Goal: Task Accomplishment & Management: Complete application form

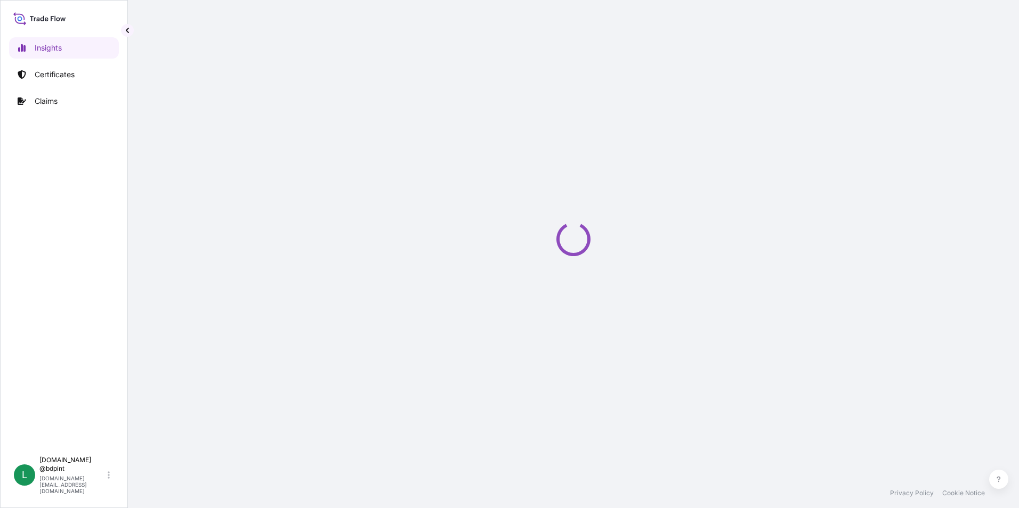
select select "2025"
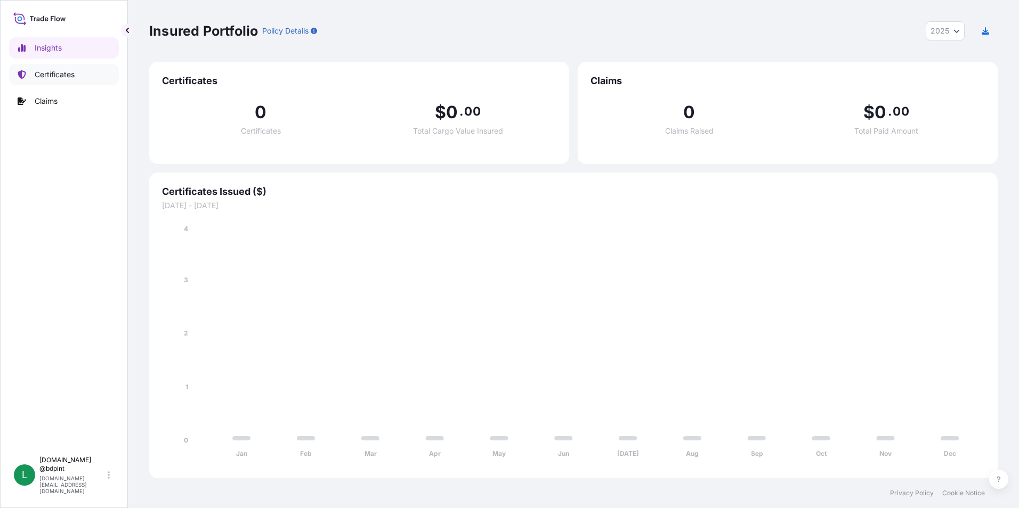
click at [64, 74] on p "Certificates" at bounding box center [55, 74] width 40 height 11
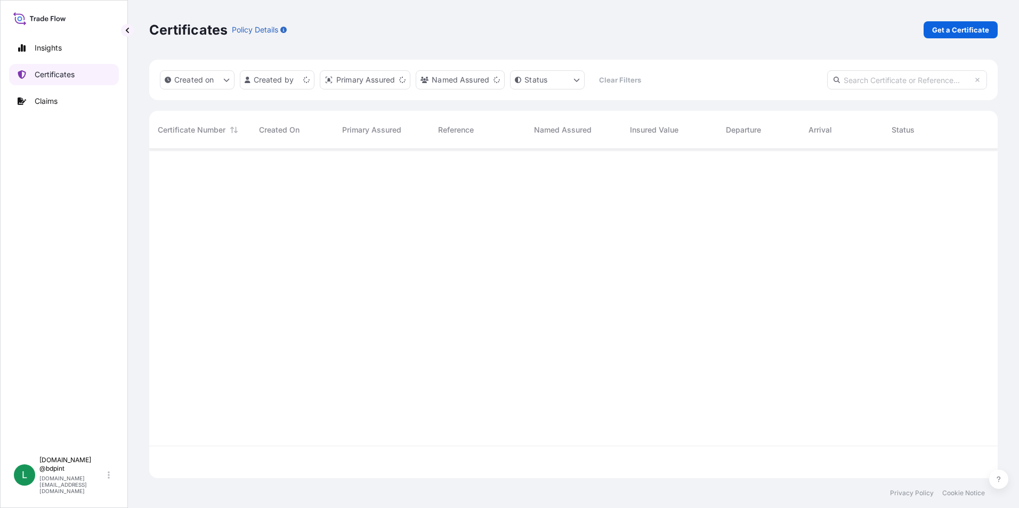
scroll to position [327, 840]
click at [952, 35] on p "Get a Certificate" at bounding box center [960, 30] width 57 height 11
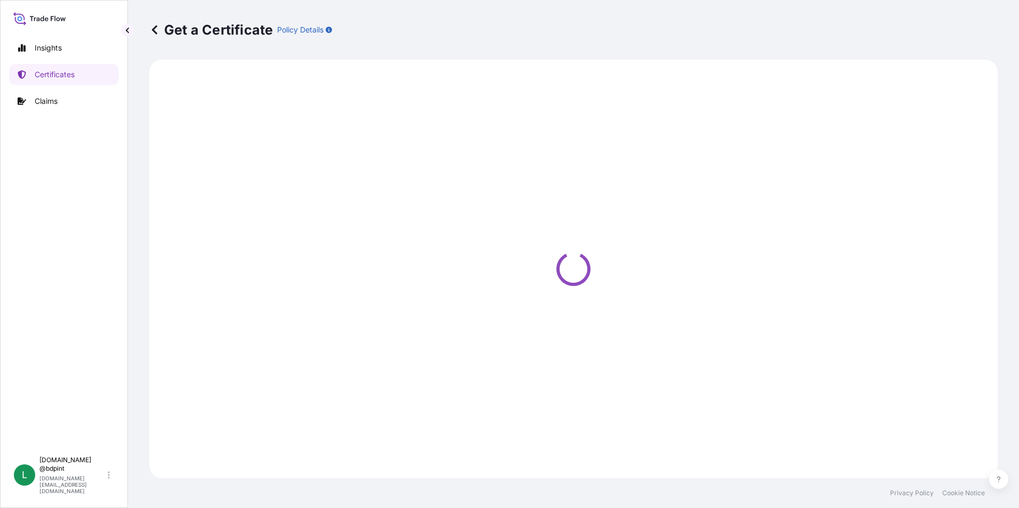
select select "Barge"
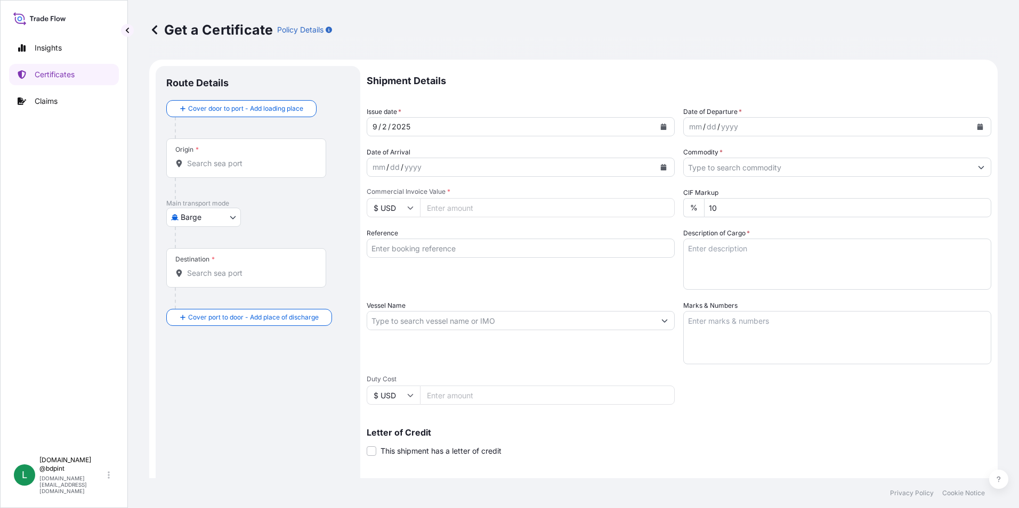
click at [972, 131] on button "Calendar" at bounding box center [980, 126] width 17 height 17
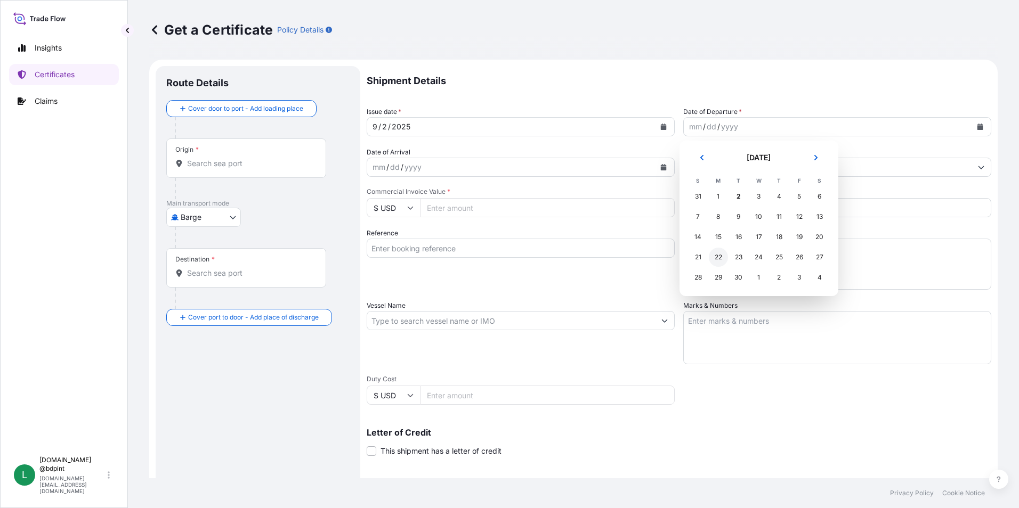
click at [718, 256] on div "22" at bounding box center [718, 257] width 19 height 19
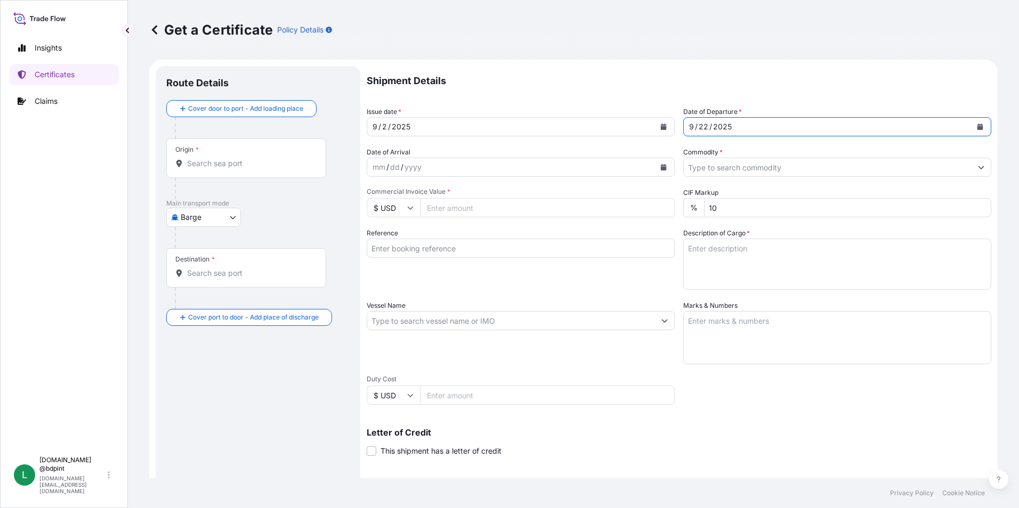
click at [972, 126] on button "Calendar" at bounding box center [980, 126] width 17 height 17
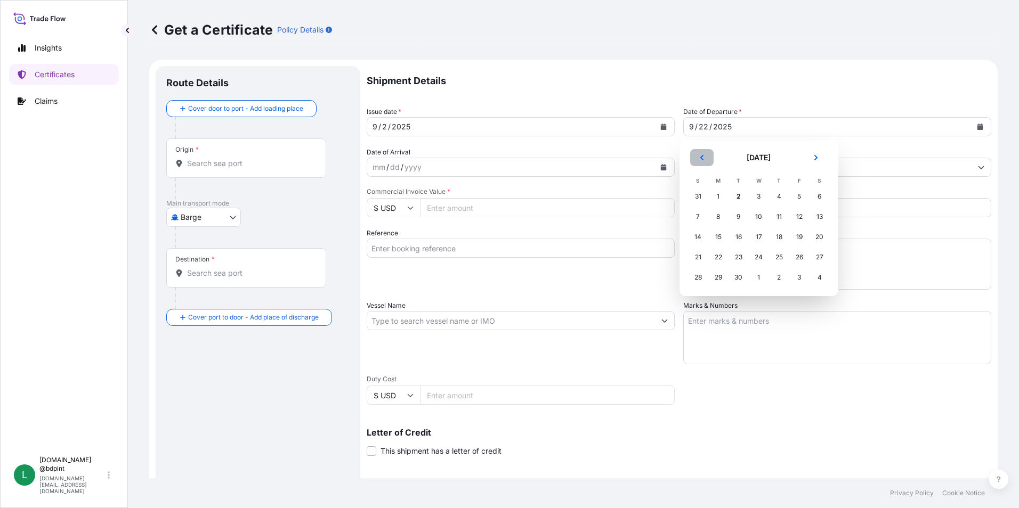
click at [701, 159] on icon "Previous" at bounding box center [701, 157] width 3 height 5
click at [789, 258] on td "22" at bounding box center [799, 257] width 20 height 20
click at [797, 256] on div "22" at bounding box center [799, 257] width 19 height 19
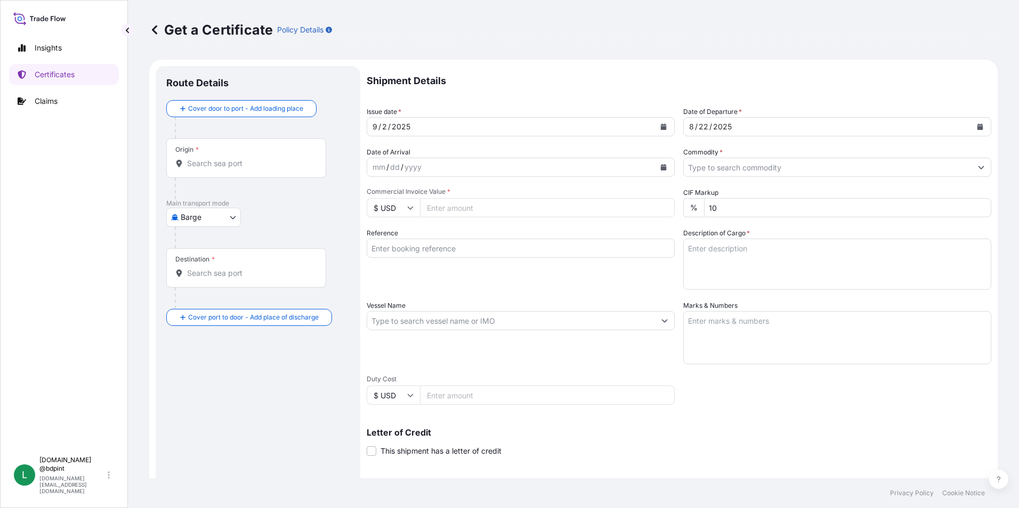
click at [661, 168] on icon "Calendar" at bounding box center [664, 167] width 6 height 6
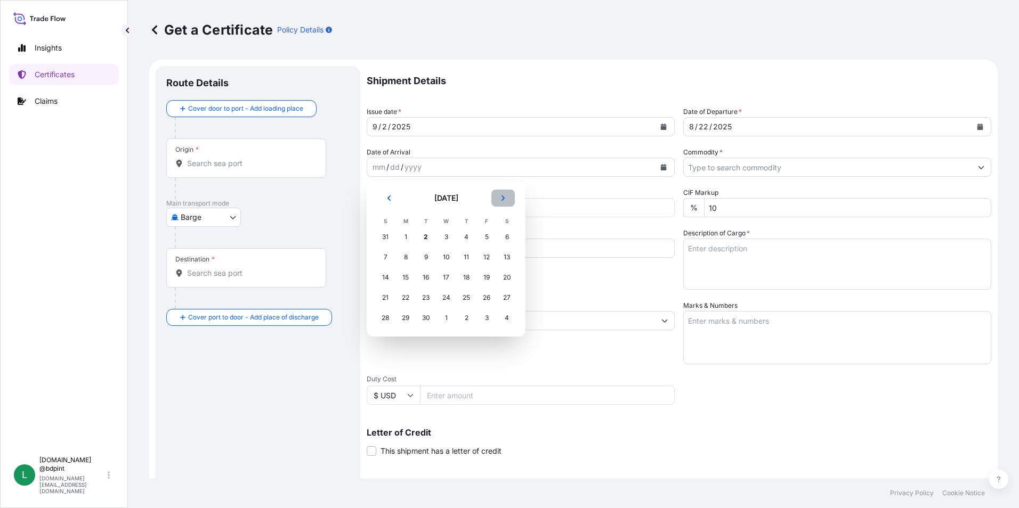
click at [509, 202] on button "Next" at bounding box center [502, 198] width 23 height 17
click at [385, 257] on div "5" at bounding box center [385, 257] width 19 height 19
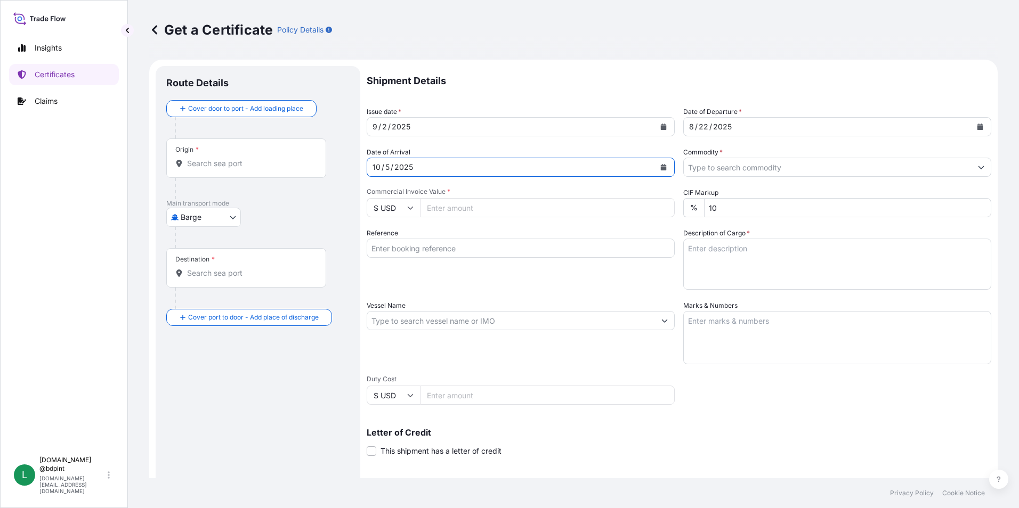
click at [733, 161] on input "Commodity *" at bounding box center [828, 167] width 288 height 19
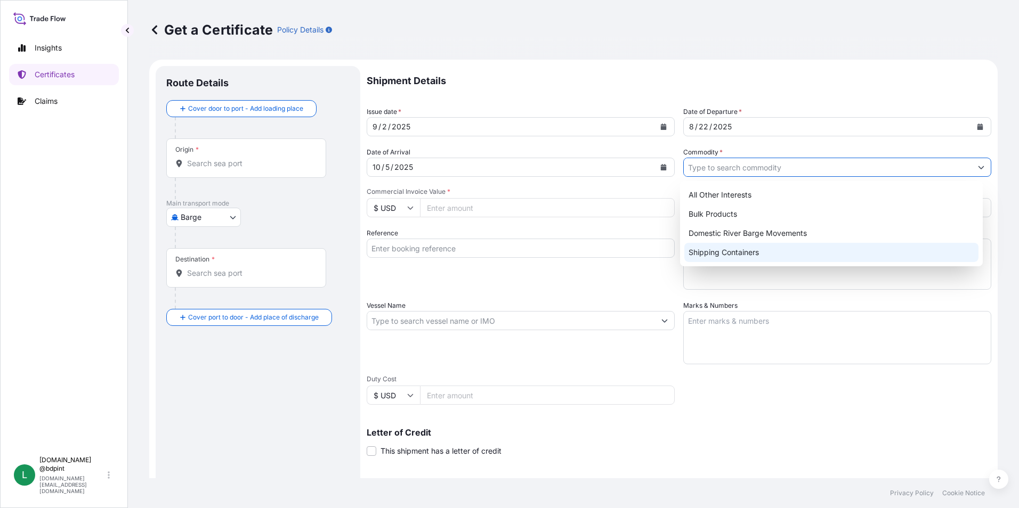
click at [709, 248] on div "Shipping Containers" at bounding box center [831, 252] width 295 height 19
type input "Shipping Containers"
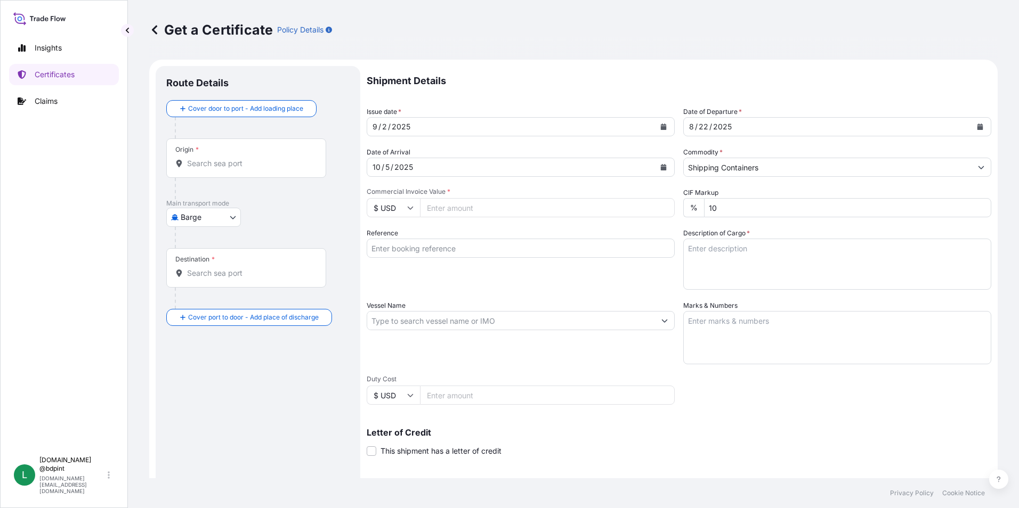
drag, startPoint x: 811, startPoint y: 374, endPoint x: 778, endPoint y: 368, distance: 34.1
click at [811, 374] on div "Shipment Details Issue date * [DATE] Date of Departure * [DATE] Date of Arrival…" at bounding box center [679, 320] width 625 height 508
click at [447, 209] on input "Commercial Invoice Value *" at bounding box center [547, 207] width 255 height 19
type input "135424.57"
click at [523, 284] on div "Reference" at bounding box center [521, 259] width 308 height 62
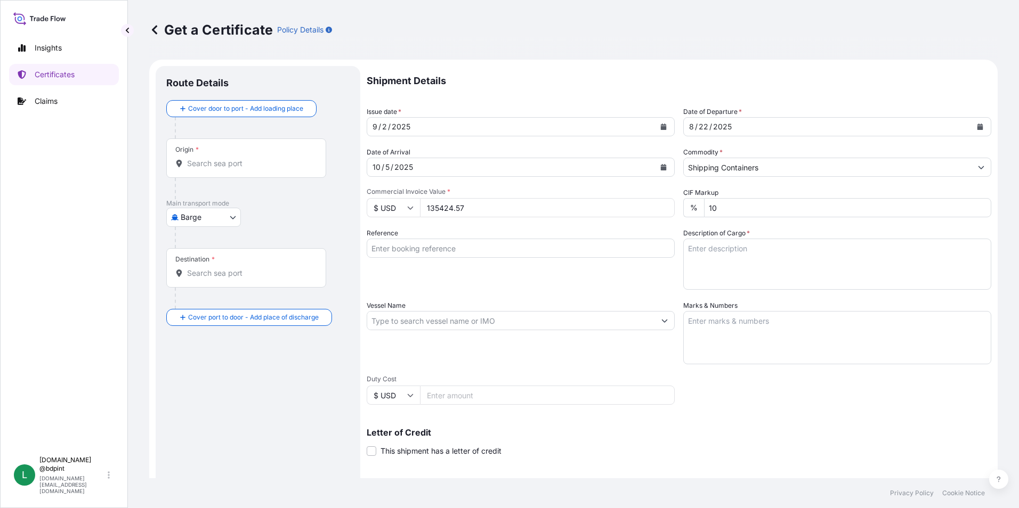
click at [414, 245] on input "Reference" at bounding box center [521, 248] width 308 height 19
paste input "80000108980"
click at [483, 253] on input "80000108980" at bounding box center [521, 248] width 308 height 19
paste input "LZLUSA-QALCO-20250707"
type input "80000108980 LZLUSA-QALCO-20250707"
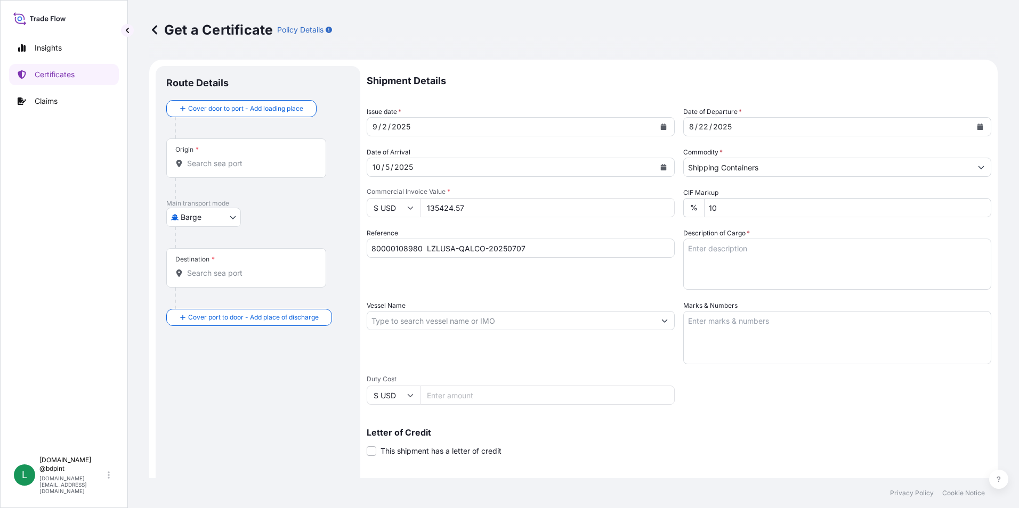
click at [724, 257] on textarea "Description of Cargo *" at bounding box center [837, 264] width 308 height 51
paste textarea "[DATE] PV1510\"
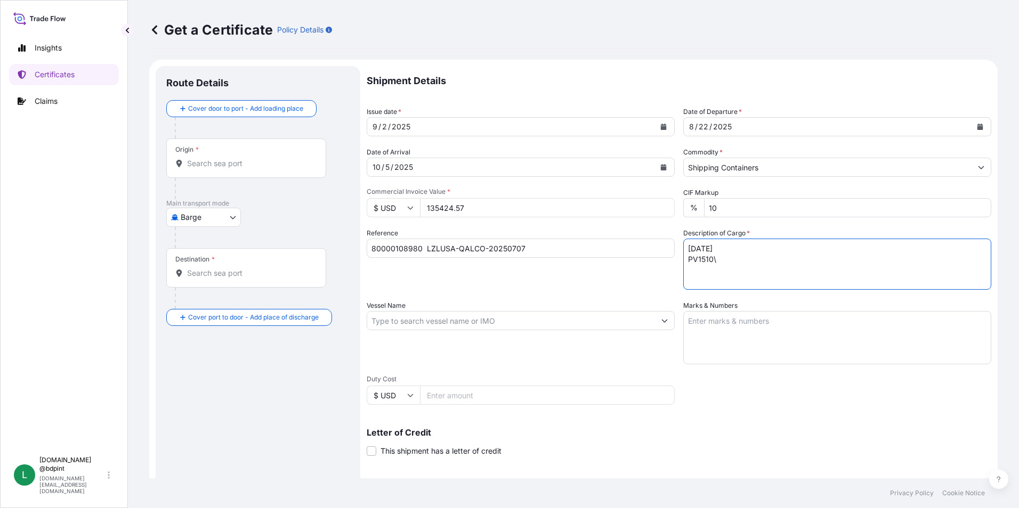
click at [740, 277] on textarea "[DATE] PV1510\" at bounding box center [837, 264] width 308 height 51
paste textarea "[DATE] - ADDITIVES FOR LUBRICATING OIL"
click at [837, 268] on textarea "[DATE] PV1510\ [DATE] - ADDITIVES FOR LUBRICATING OIL" at bounding box center [837, 264] width 308 height 51
click at [864, 269] on textarea "[DATE] PV1510\ [DATE] - ADDITIVES FOR LUBRICATING OIL" at bounding box center [837, 264] width 308 height 51
type textarea "[DATE] PV1510\ [DATE] - ADDITIVES FOR LUBRICATING OIL 2 TANKS"
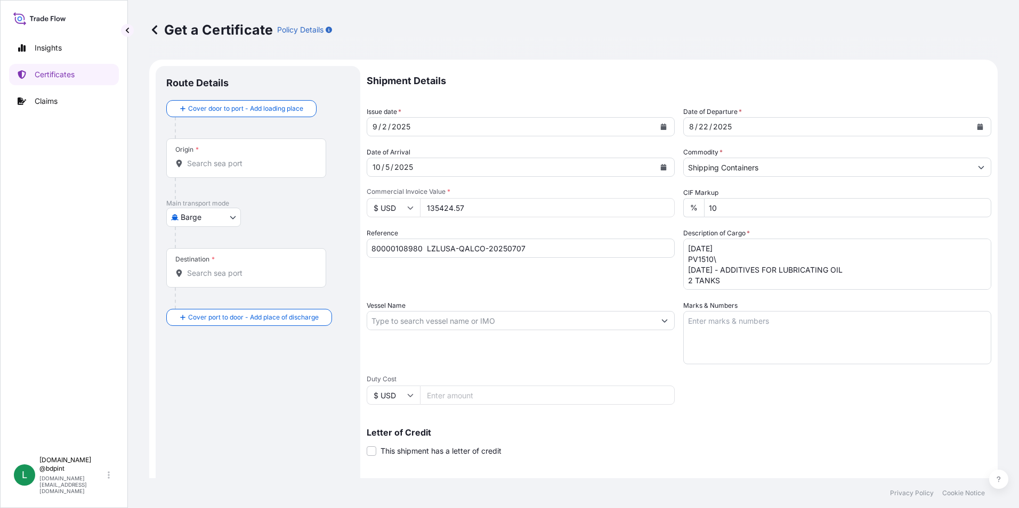
click at [481, 314] on input "Vessel Name" at bounding box center [511, 320] width 288 height 19
paste input "[PERSON_NAME]"
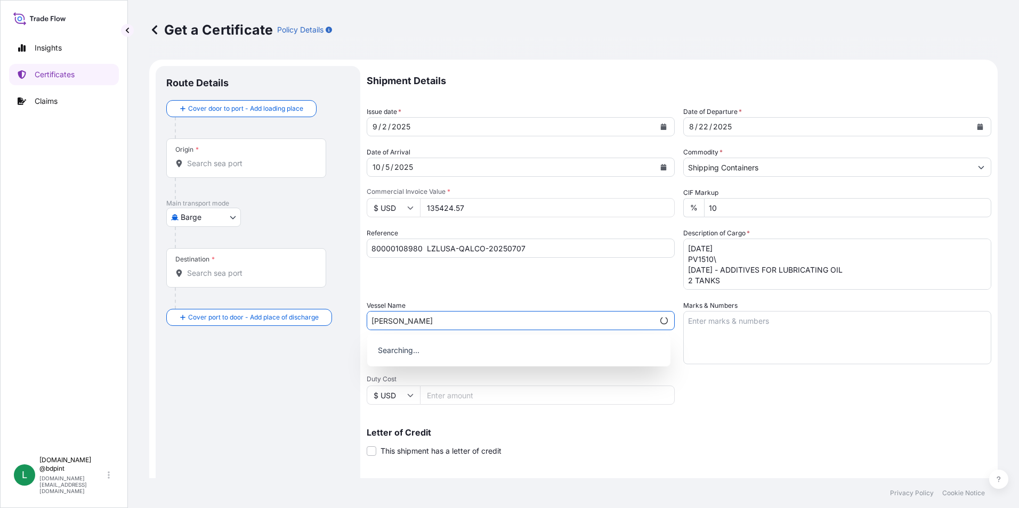
type input "[PERSON_NAME]"
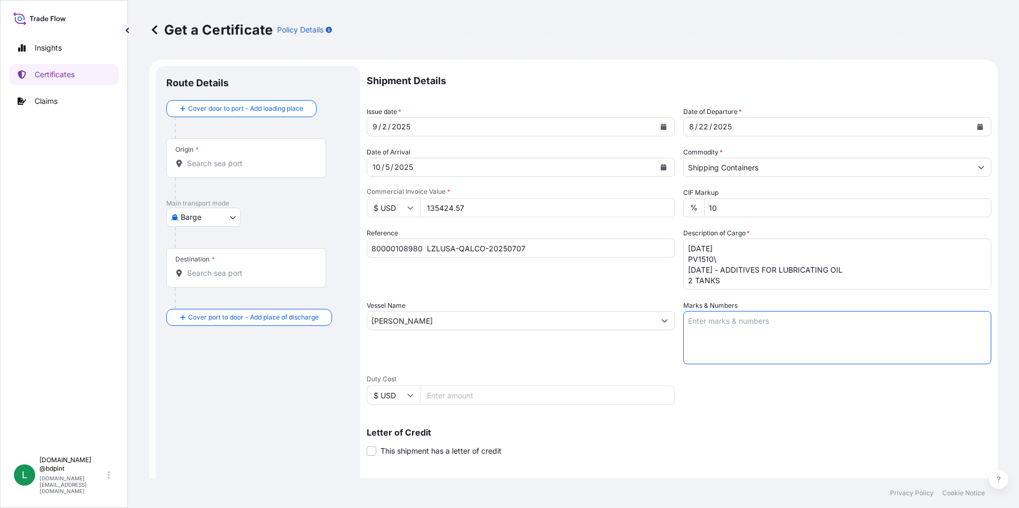
click at [683, 338] on textarea "Marks & Numbers" at bounding box center [837, 337] width 308 height 53
paste textarea "PO LZLUSA-QALCO -2025070 CONSIGNEE CONSIGNEE PO PO NO. LZLUSA -QALCO-20250707 G…"
type textarea "PO LZLUSA-QALCO -2025070 CONSIGNEE CONSIGNEE PO PO NO. LZLUSA -QALCO-20250707 G…"
click at [577, 360] on div "Vessel Name [PERSON_NAME]" at bounding box center [521, 333] width 308 height 64
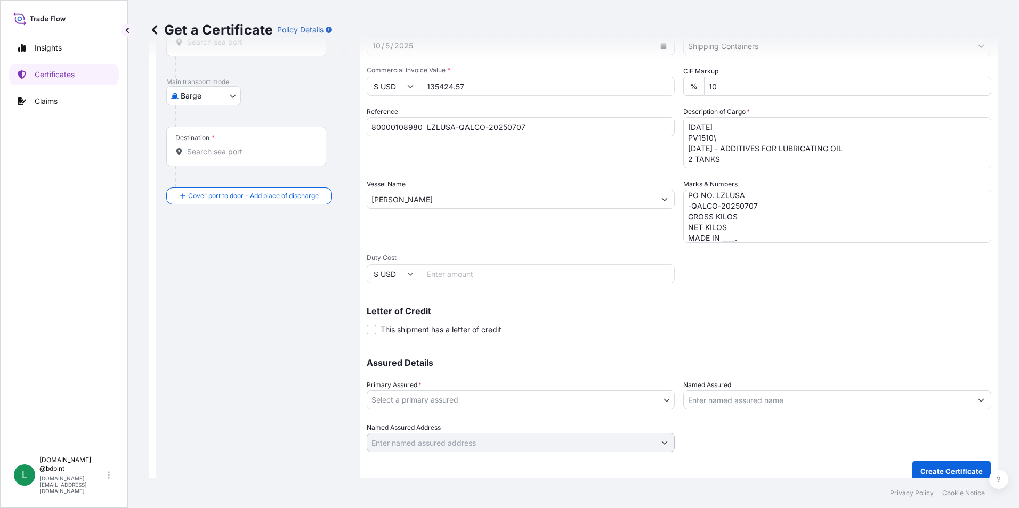
scroll to position [132, 0]
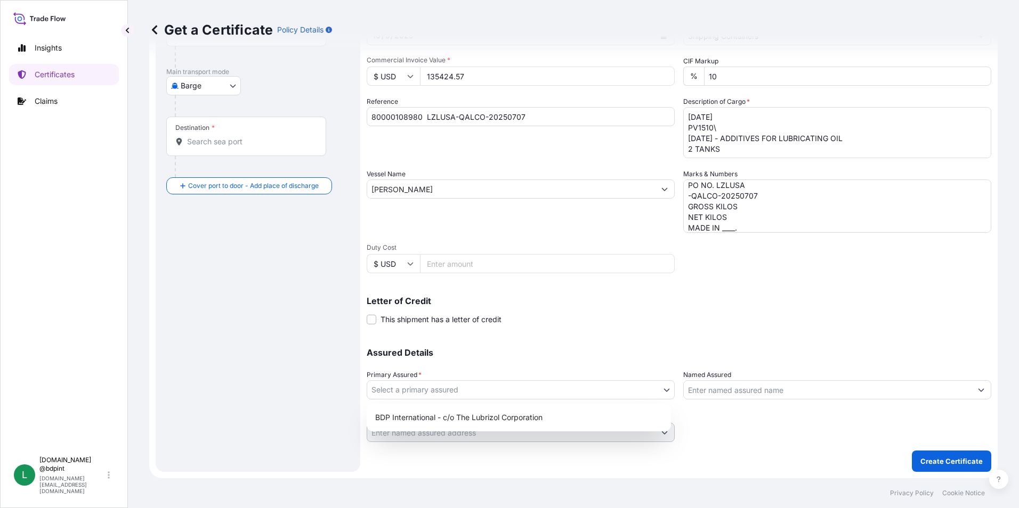
click at [461, 390] on body "0 options available. 2 options available. Insights Certificates Claims L [DOMAI…" at bounding box center [509, 254] width 1019 height 508
click at [458, 418] on div "BDP International - c/o The Lubrizol Corporation" at bounding box center [519, 417] width 296 height 19
select select "31972"
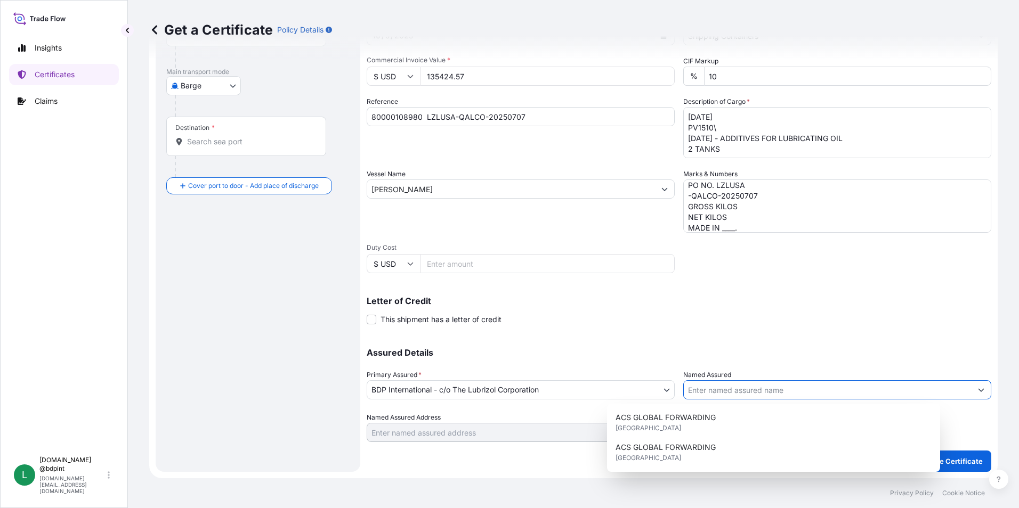
click at [786, 395] on input "Named Assured" at bounding box center [828, 390] width 288 height 19
paste input "QATAR LUBRICANTS COMPANY"
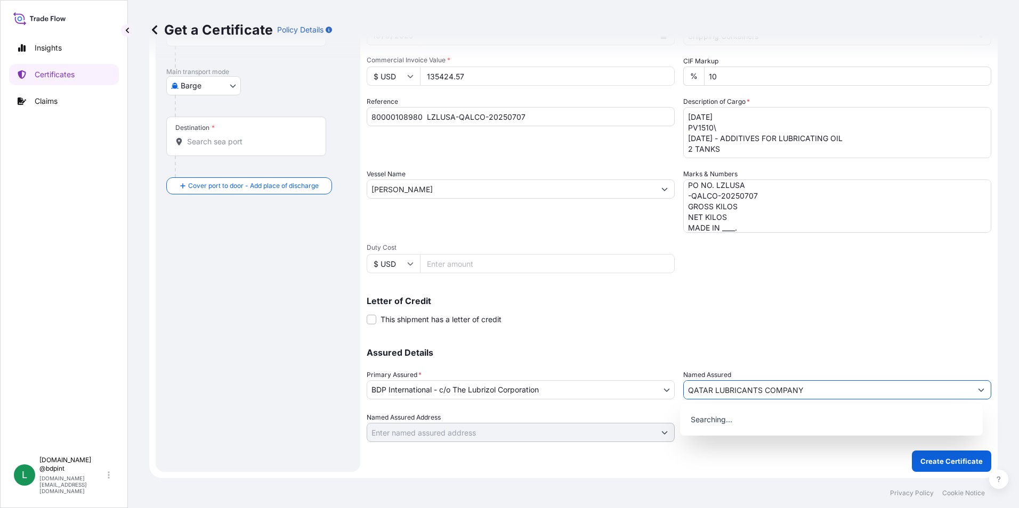
type input "QATAR LUBRICANTS COMPANY"
click at [757, 338] on div "Assured Details Primary Assured * BDP International - c/o The Lubrizol Corporat…" at bounding box center [679, 389] width 625 height 107
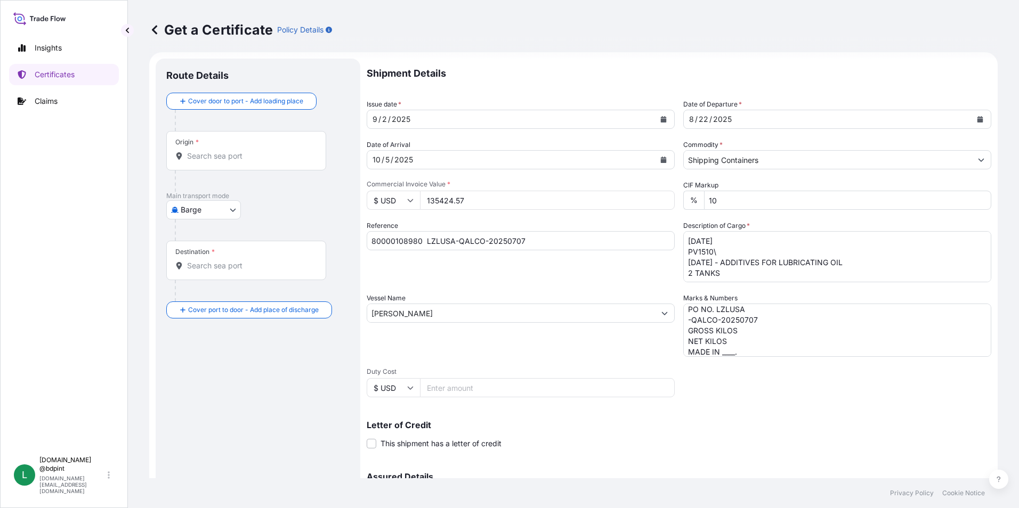
scroll to position [0, 0]
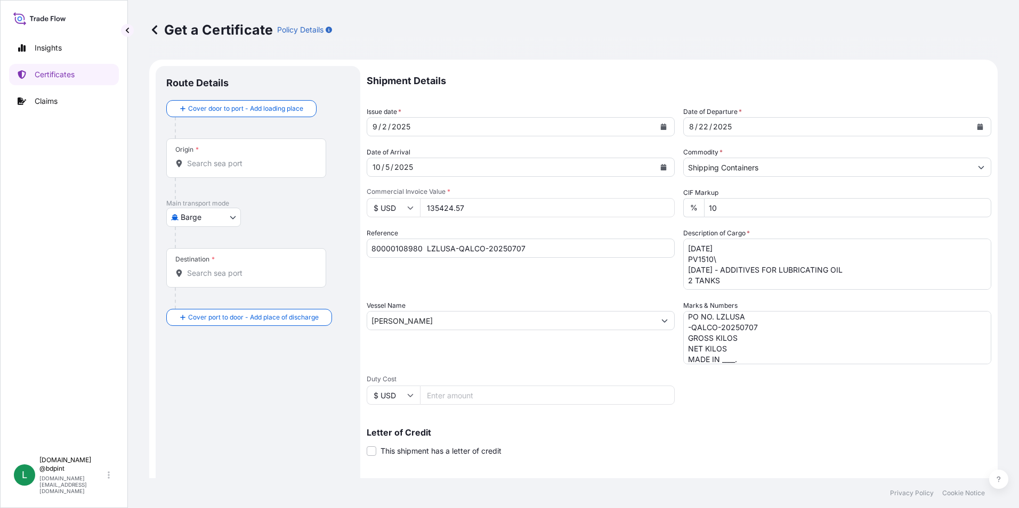
click at [209, 215] on body "15 options available. 0 options available. Insights Certificates Claims L [DOMA…" at bounding box center [509, 254] width 1019 height 508
click at [211, 302] on span "Ocean Vessel" at bounding box center [210, 302] width 47 height 11
select select "Ocean Vessel"
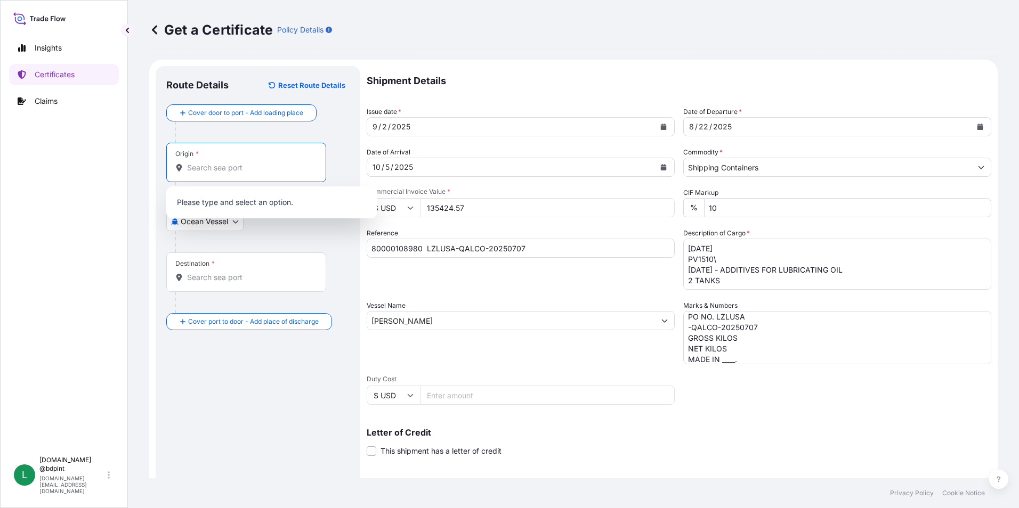
click at [213, 172] on input "Origin *" at bounding box center [250, 168] width 126 height 11
paste input "USHOU"
click at [220, 211] on div "USHOU / IAH - [GEOGRAPHIC_DATA], [GEOGRAPHIC_DATA]" at bounding box center [272, 206] width 203 height 30
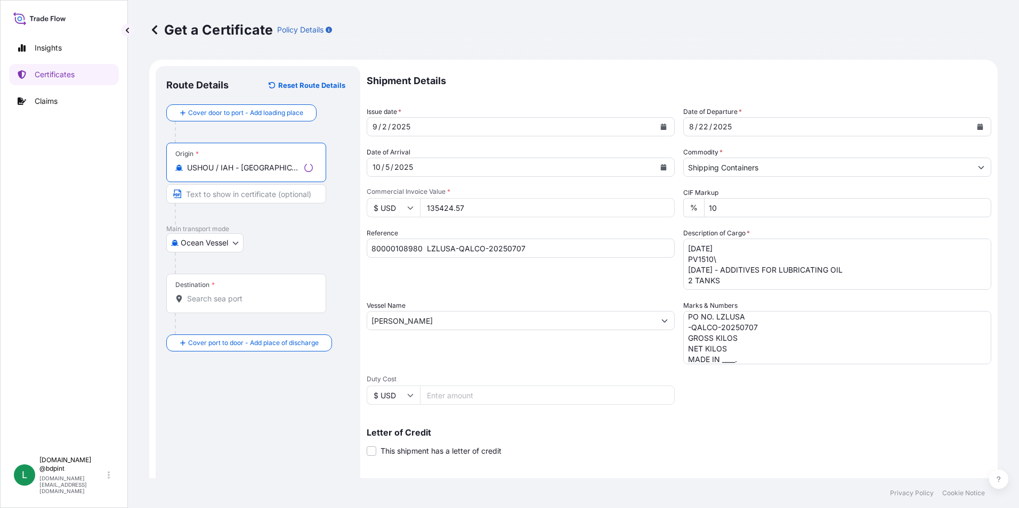
type input "USHOU / IAH - [GEOGRAPHIC_DATA], [GEOGRAPHIC_DATA]"
click at [220, 296] on input "Destination *" at bounding box center [250, 299] width 126 height 11
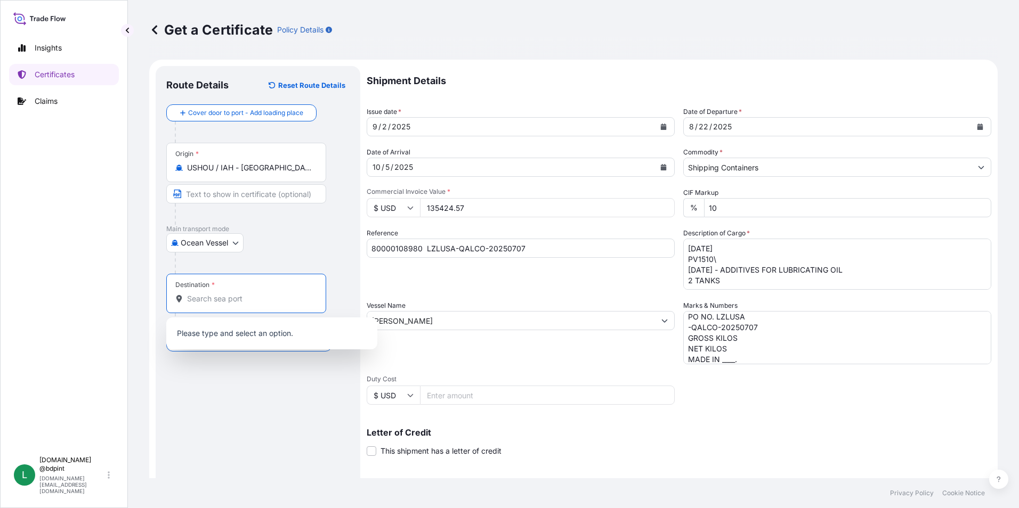
paste input "QAHMD"
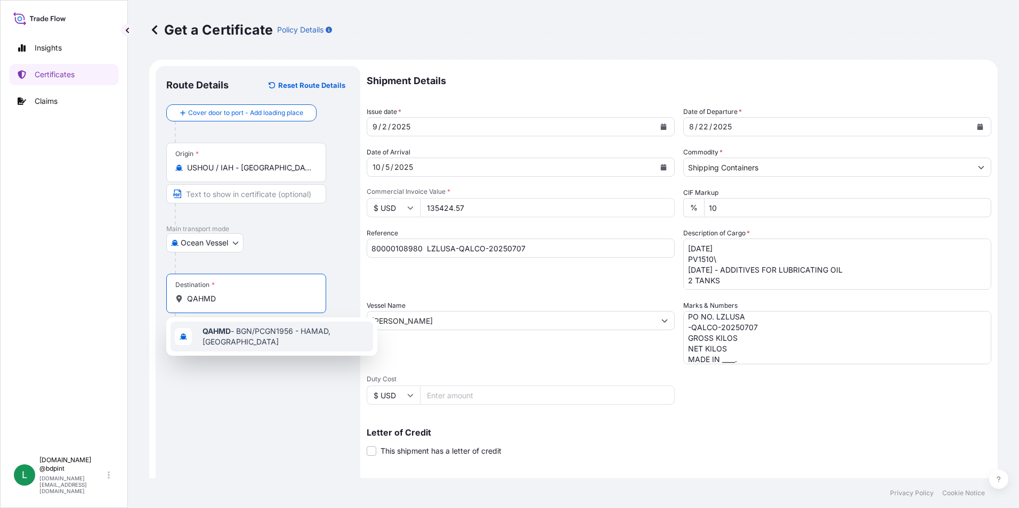
click at [236, 331] on span "QAHMD - BGN/PCGN1956 - HAMAD, [GEOGRAPHIC_DATA]" at bounding box center [286, 336] width 166 height 21
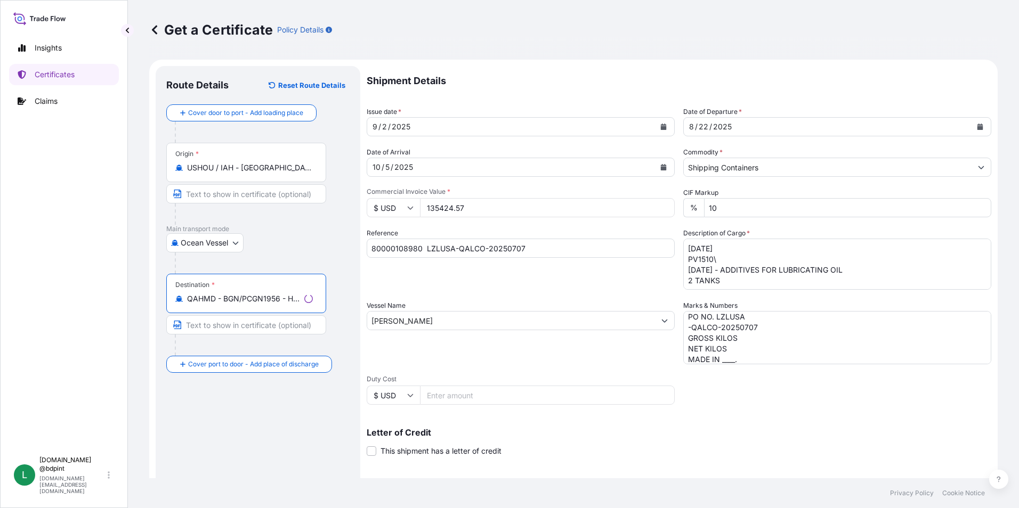
type input "QAHMD - BGN/PCGN1956 - HAMAD, [GEOGRAPHIC_DATA]"
click at [274, 423] on div "Route Details Reset Route Details Cover door to port - Add loading place Place …" at bounding box center [257, 335] width 183 height 516
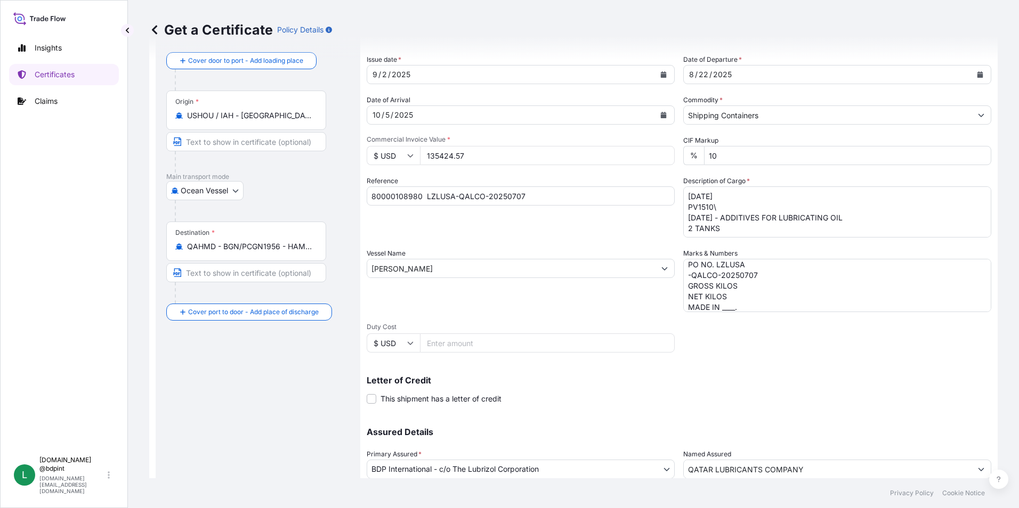
scroll to position [132, 0]
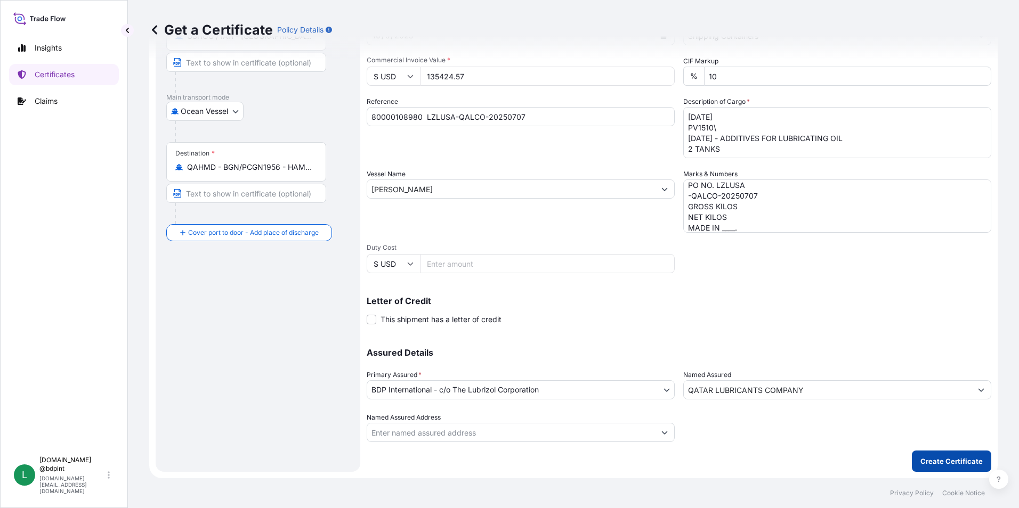
click at [940, 465] on p "Create Certificate" at bounding box center [951, 461] width 62 height 11
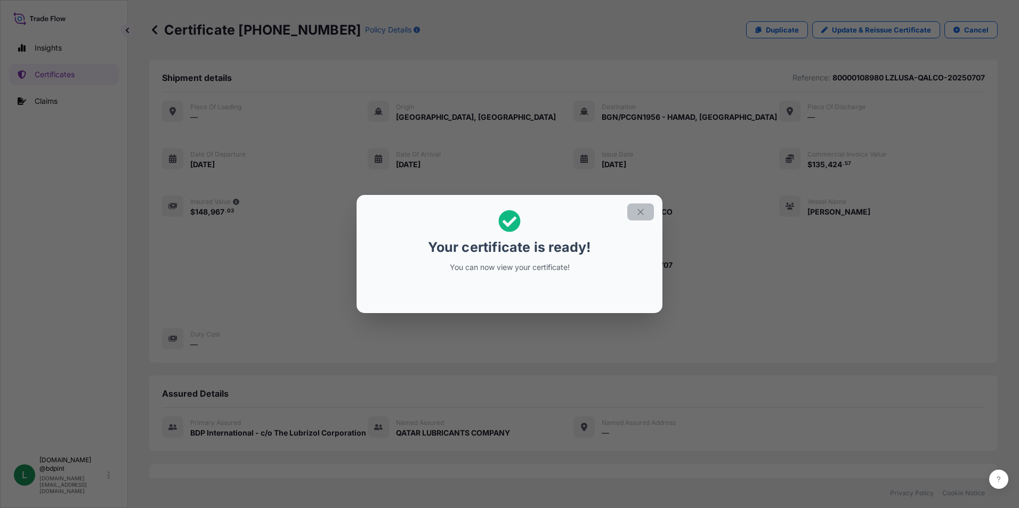
click at [638, 215] on icon "button" at bounding box center [641, 212] width 10 height 10
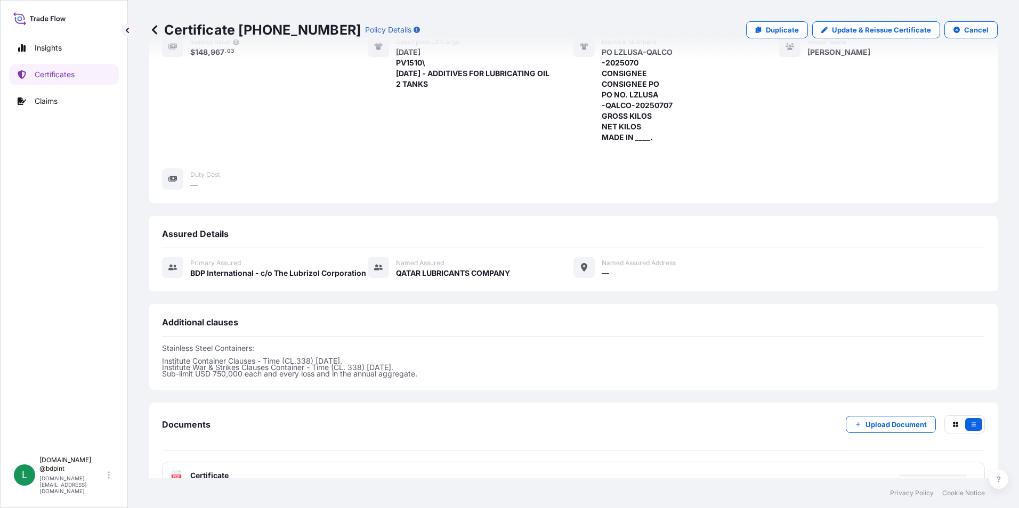
scroll to position [250, 0]
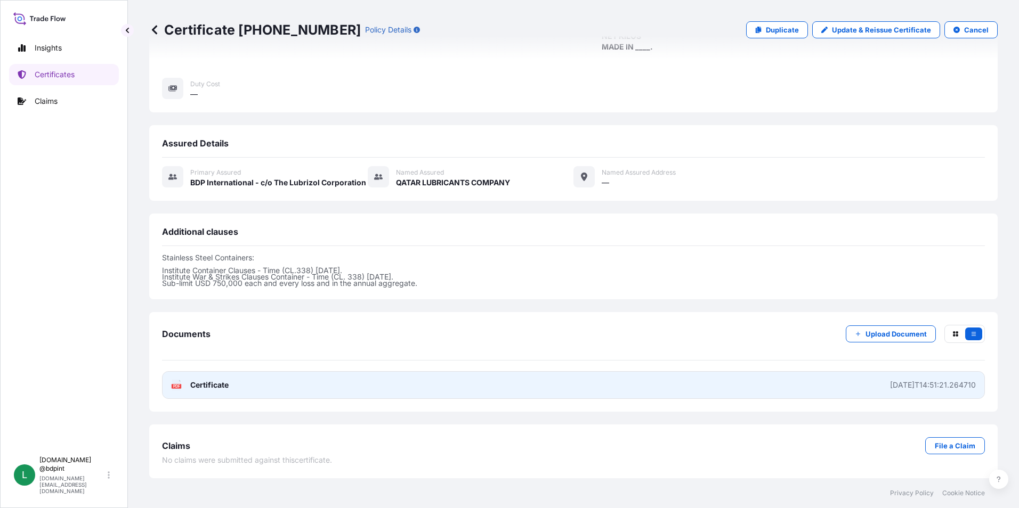
click at [460, 389] on link "PDF Certificate [DATE]T14:51:21.264710" at bounding box center [573, 385] width 823 height 28
